Goal: Transaction & Acquisition: Purchase product/service

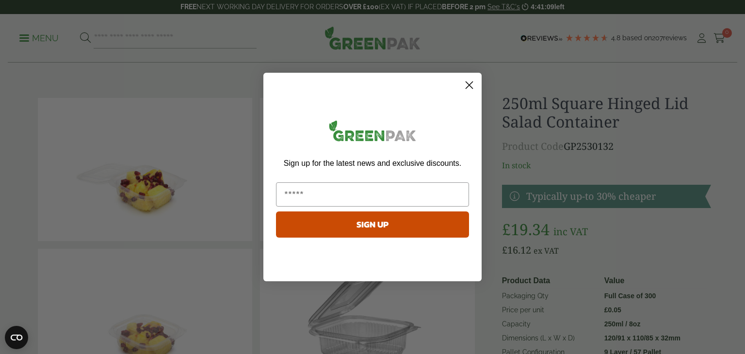
click at [469, 87] on circle "Close dialog" at bounding box center [469, 85] width 16 height 16
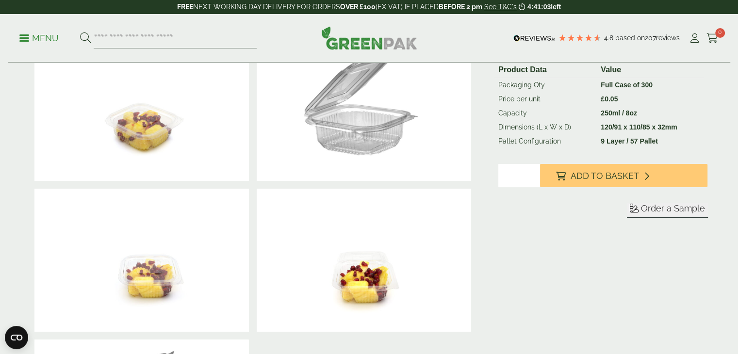
scroll to position [194, 0]
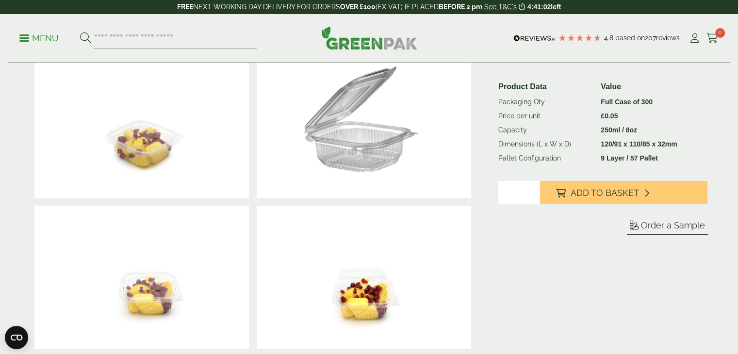
click at [357, 130] on img at bounding box center [364, 126] width 214 height 143
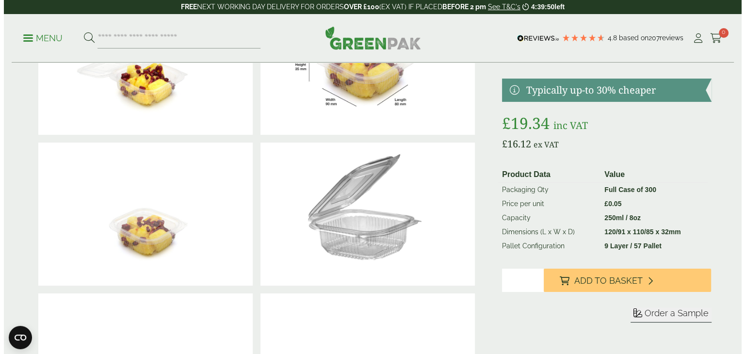
scroll to position [0, 0]
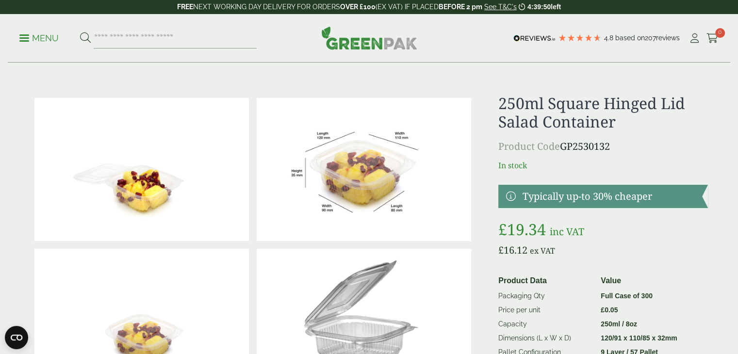
click at [353, 146] on img at bounding box center [364, 169] width 214 height 143
click at [46, 39] on p "Menu" at bounding box center [38, 39] width 39 height 12
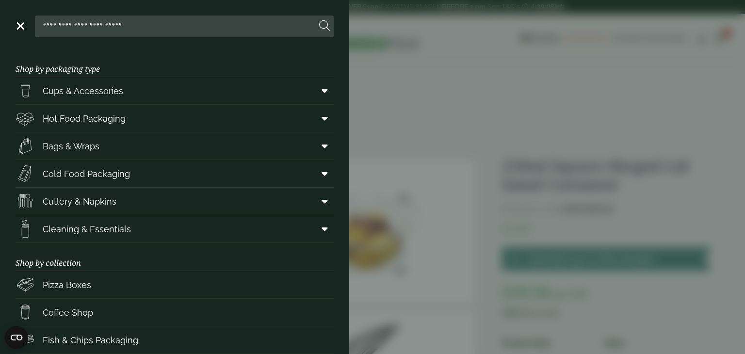
click at [494, 125] on aside "Close Shop by packaging type Cups & Accessories Hot Drink Paper Cups Smoothie C…" at bounding box center [372, 177] width 745 height 354
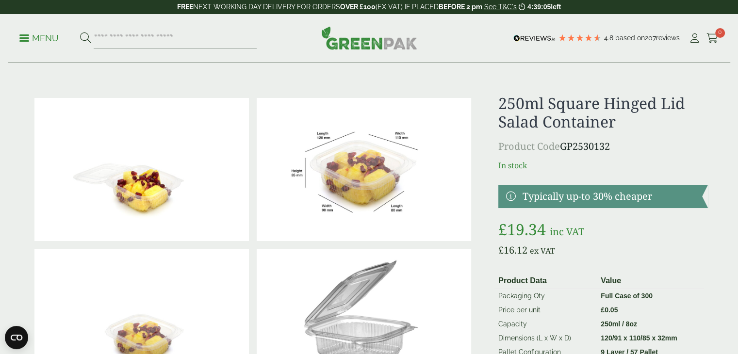
click at [33, 35] on p "Menu" at bounding box center [38, 39] width 39 height 12
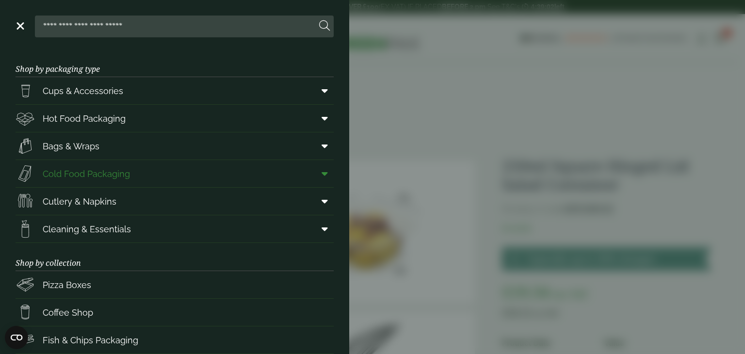
click at [161, 171] on link "Cold Food Packaging" at bounding box center [175, 173] width 318 height 27
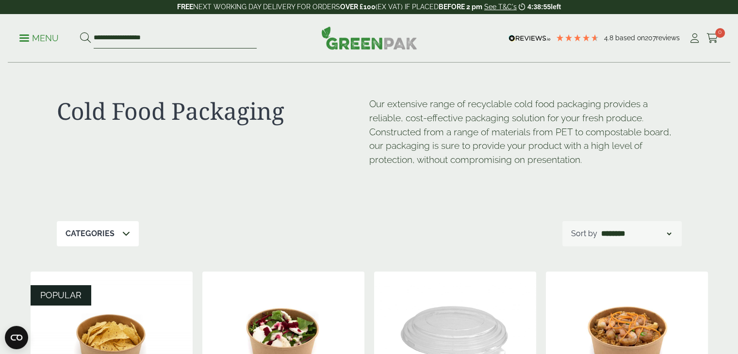
click at [123, 37] on input "**********" at bounding box center [175, 38] width 163 height 20
drag, startPoint x: 164, startPoint y: 39, endPoint x: 80, endPoint y: 39, distance: 84.4
click at [80, 39] on form "**********" at bounding box center [168, 38] width 177 height 20
type input "**********"
click at [80, 32] on button at bounding box center [85, 38] width 11 height 13
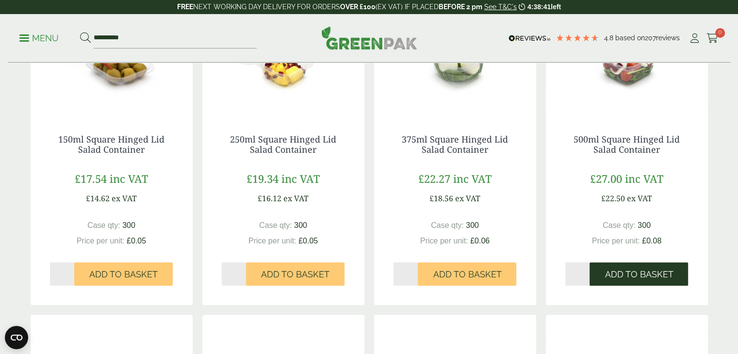
scroll to position [97, 0]
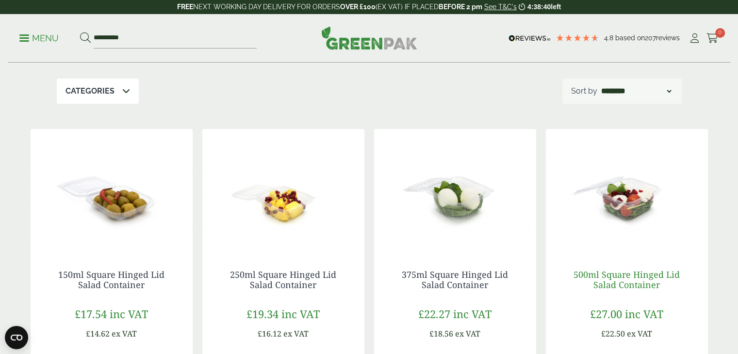
click at [627, 285] on link "500ml Square Hinged Lid Salad Container" at bounding box center [627, 280] width 106 height 22
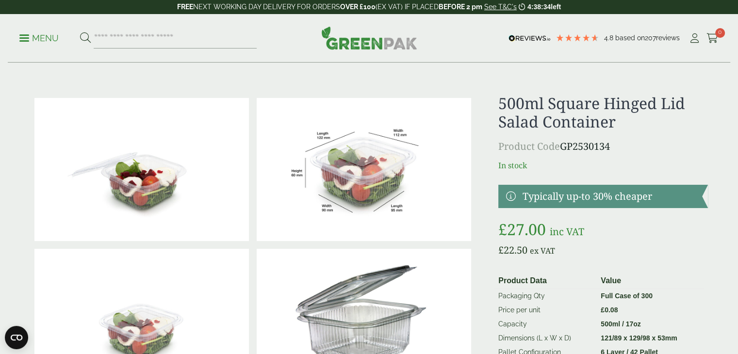
scroll to position [49, 0]
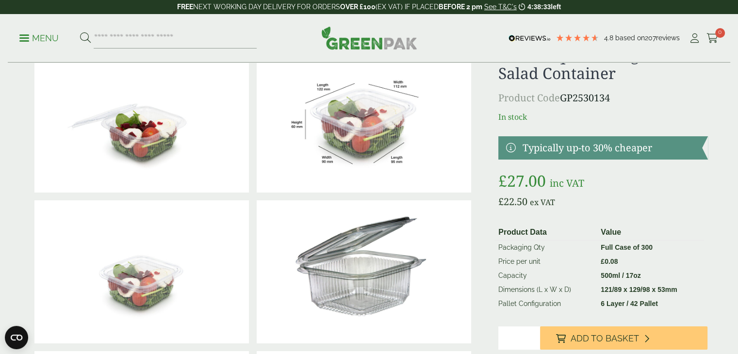
click at [365, 135] on img at bounding box center [364, 120] width 214 height 143
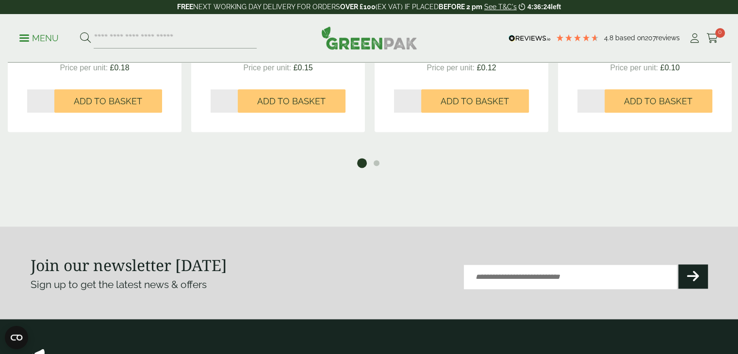
scroll to position [1213, 0]
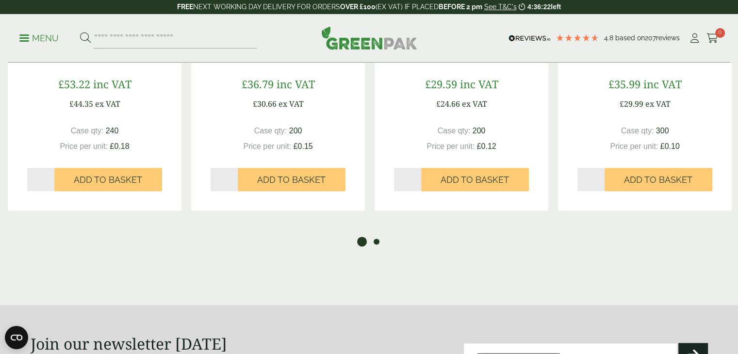
click at [374, 244] on button "2" at bounding box center [377, 242] width 10 height 10
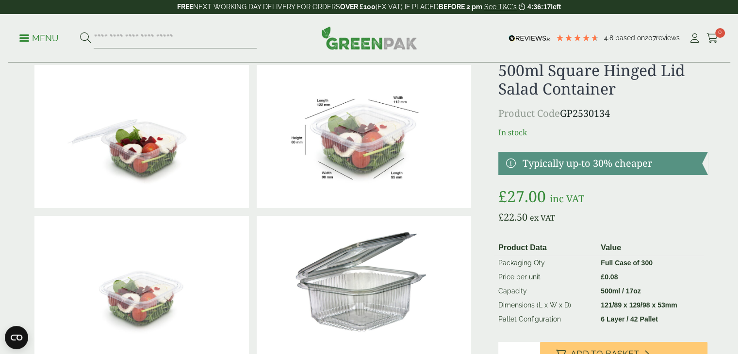
scroll to position [0, 0]
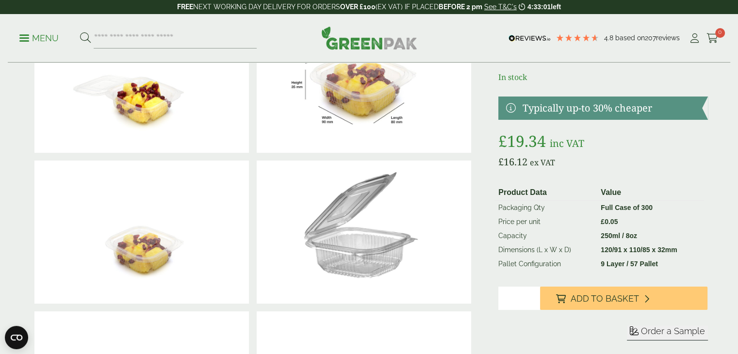
scroll to position [97, 0]
